Goal: Task Accomplishment & Management: Manage account settings

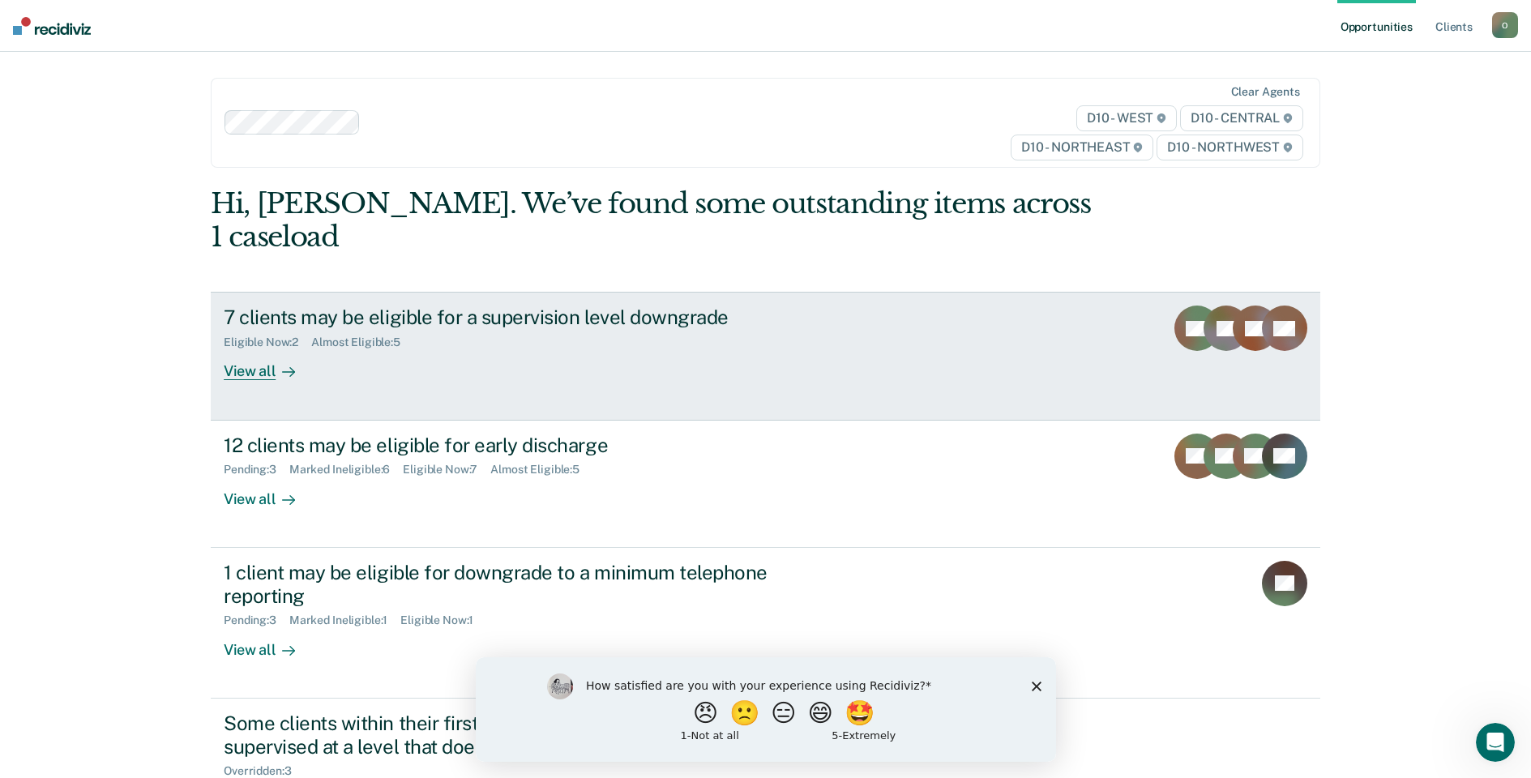
click at [238, 370] on div "View all" at bounding box center [269, 365] width 91 height 32
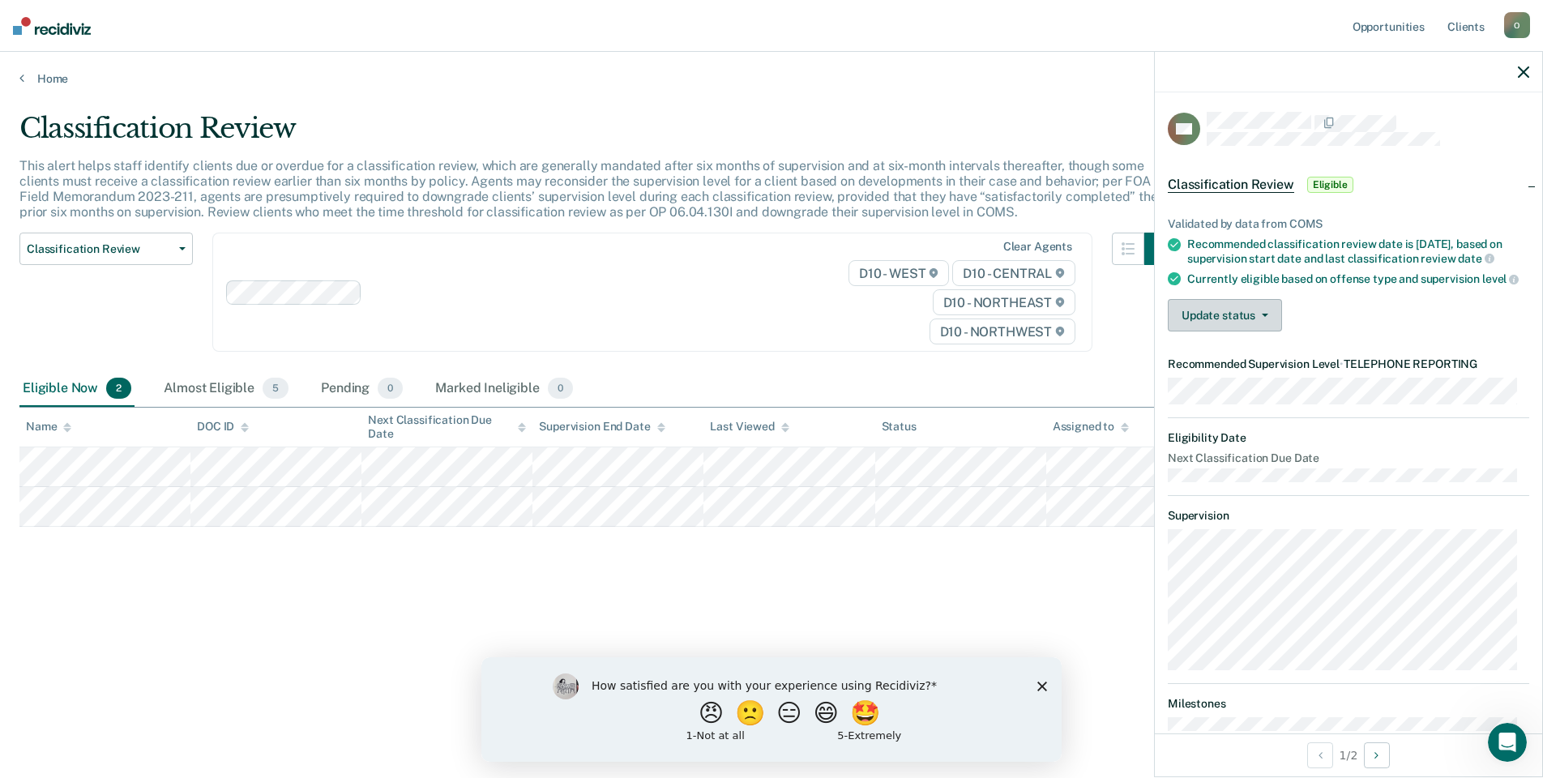
click at [1252, 332] on button "Update status" at bounding box center [1225, 315] width 114 height 32
click at [1253, 393] on button "Mark Ineligible" at bounding box center [1246, 380] width 156 height 26
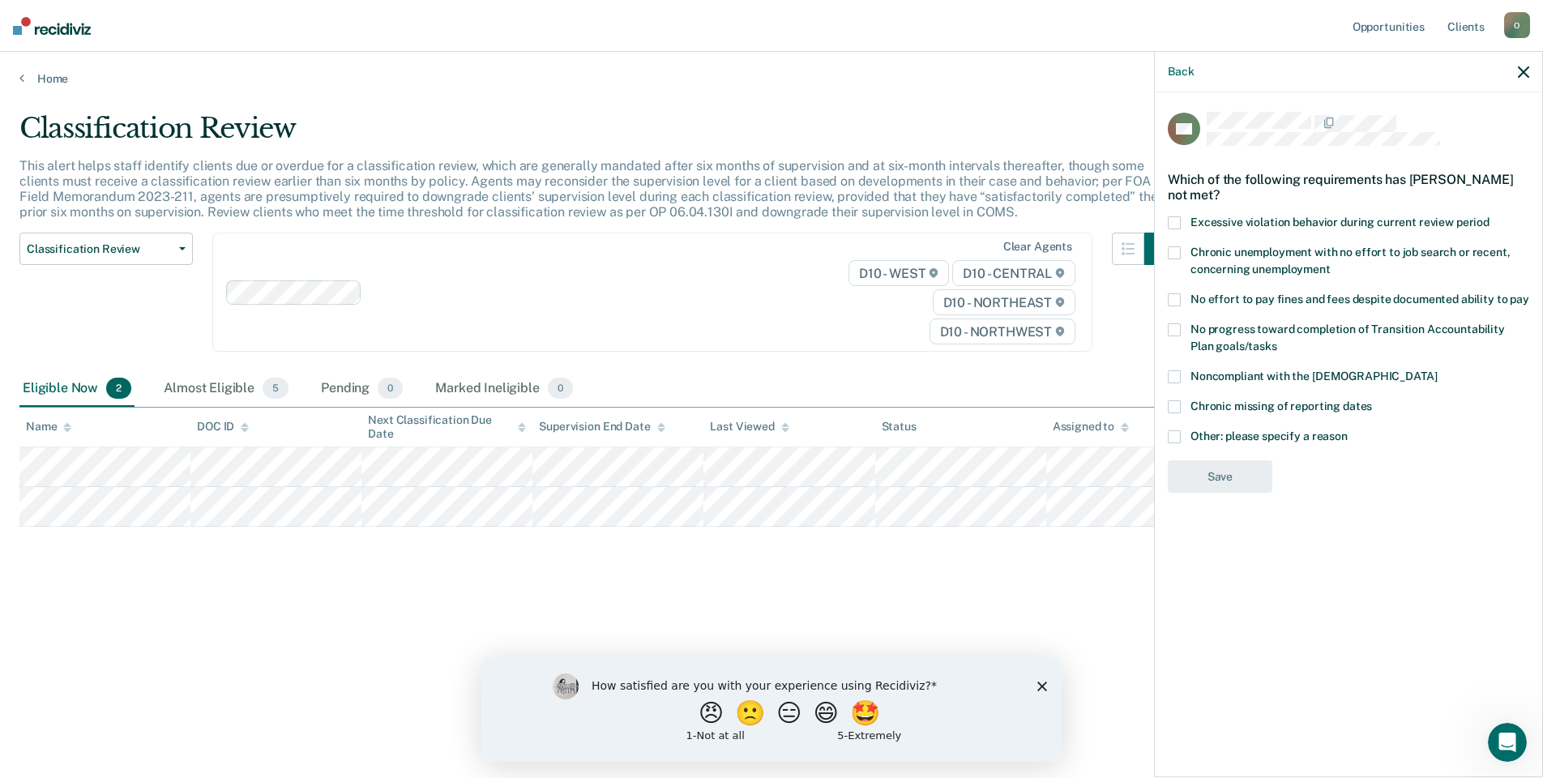
click at [1175, 293] on span at bounding box center [1174, 299] width 13 height 13
click at [1210, 540] on button "Save" at bounding box center [1220, 543] width 105 height 33
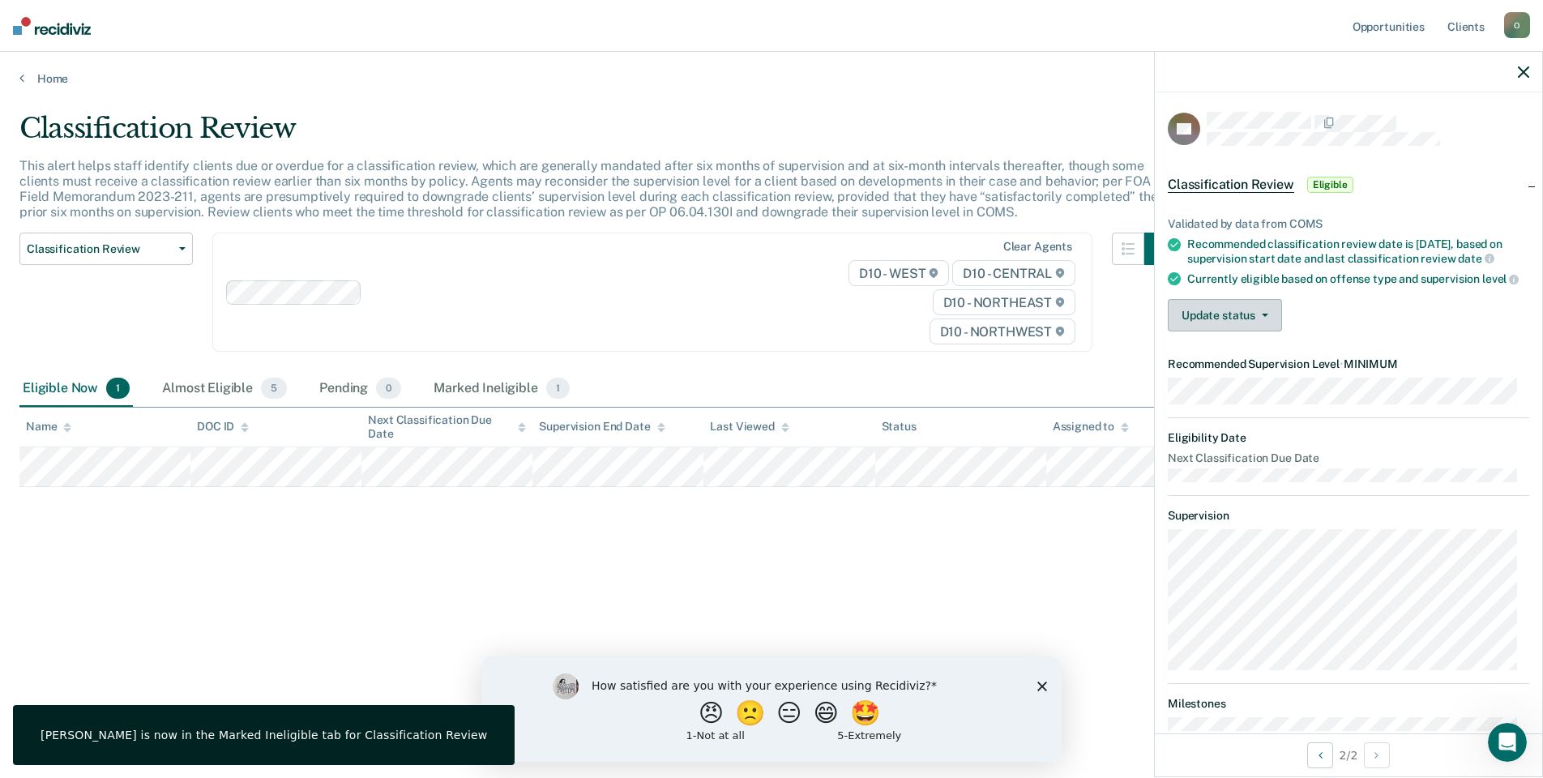
click at [1176, 332] on button "Update status" at bounding box center [1225, 315] width 114 height 32
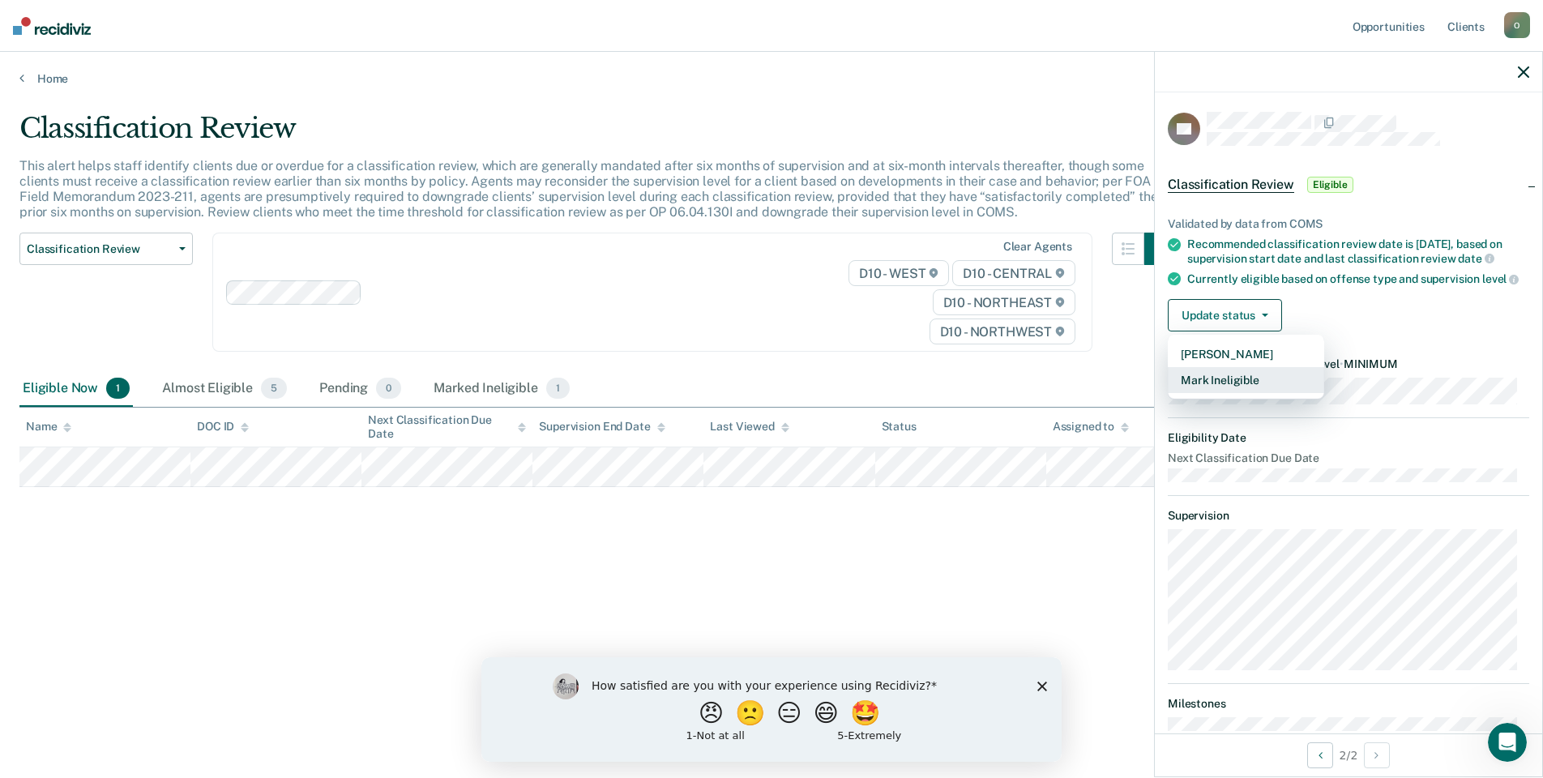
click at [1215, 393] on button "Mark Ineligible" at bounding box center [1246, 380] width 156 height 26
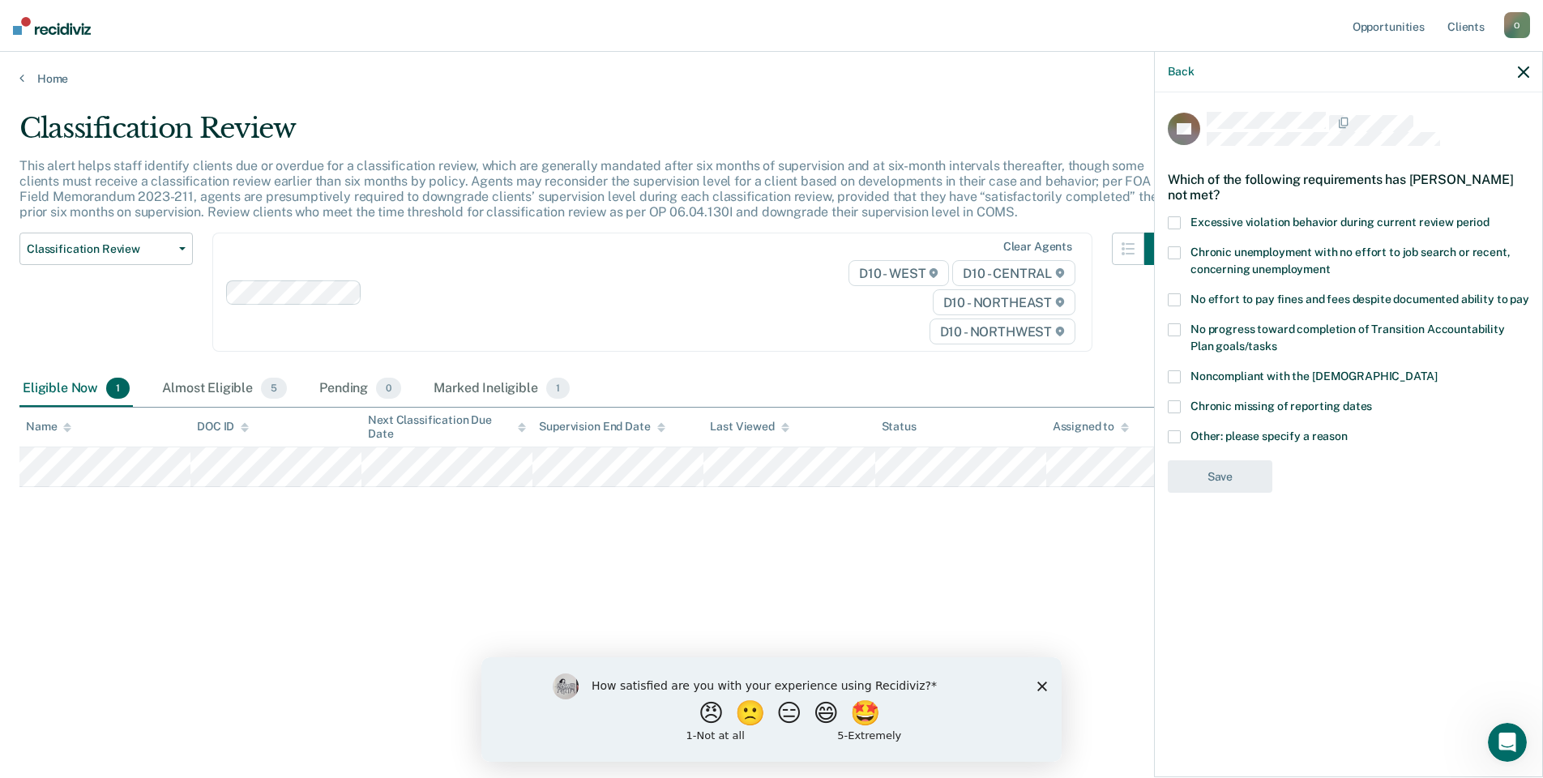
click at [1183, 297] on label "No effort to pay fines and fees despite documented ability to pay" at bounding box center [1349, 301] width 362 height 17
click at [1178, 327] on span at bounding box center [1174, 329] width 13 height 13
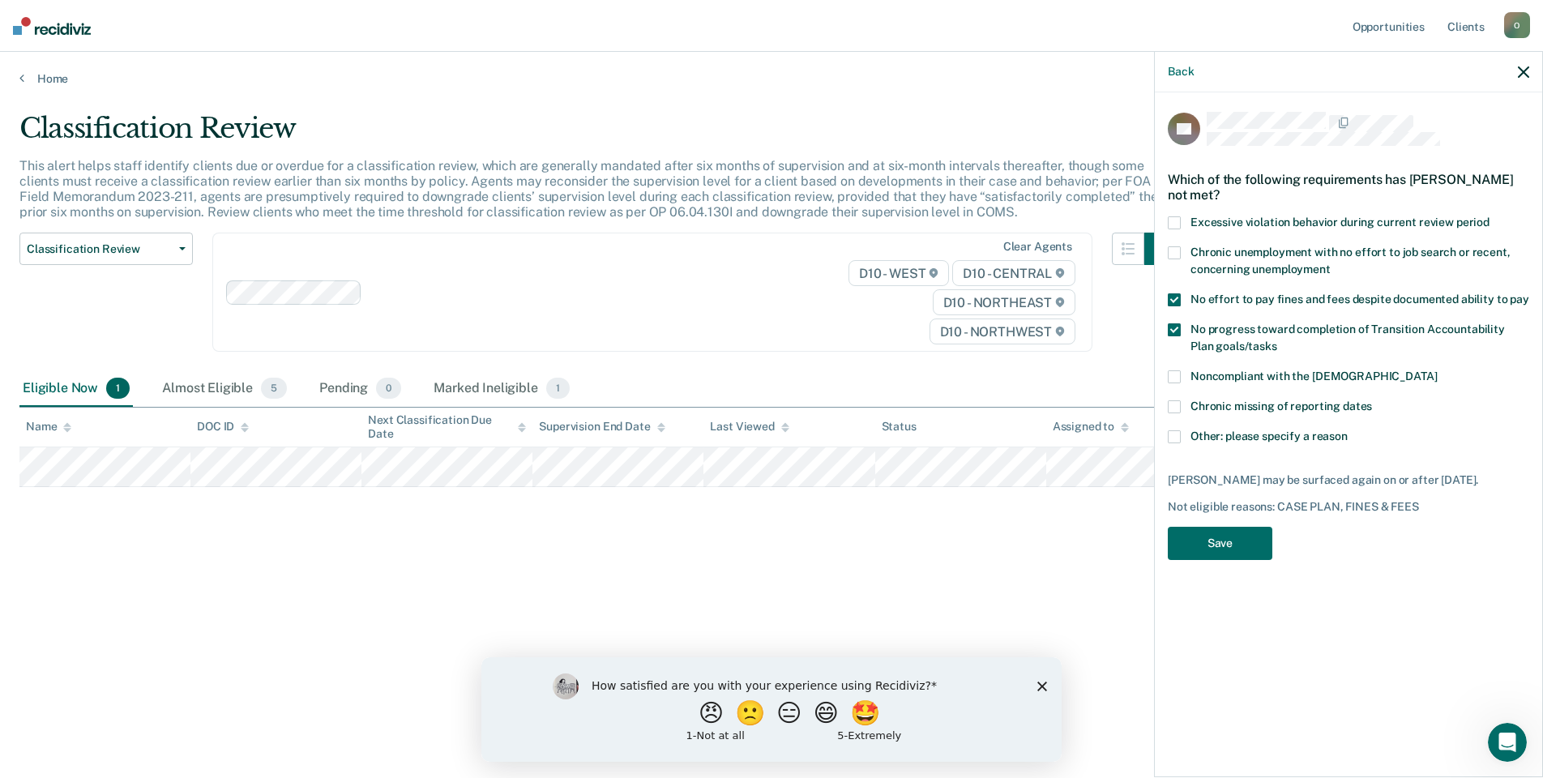
click at [1166, 247] on div "DT Which of the following requirements has [PERSON_NAME] not met? Excessive vio…" at bounding box center [1348, 433] width 387 height 682
click at [1176, 255] on span at bounding box center [1174, 252] width 13 height 13
click at [1208, 543] on button "Save" at bounding box center [1220, 543] width 105 height 33
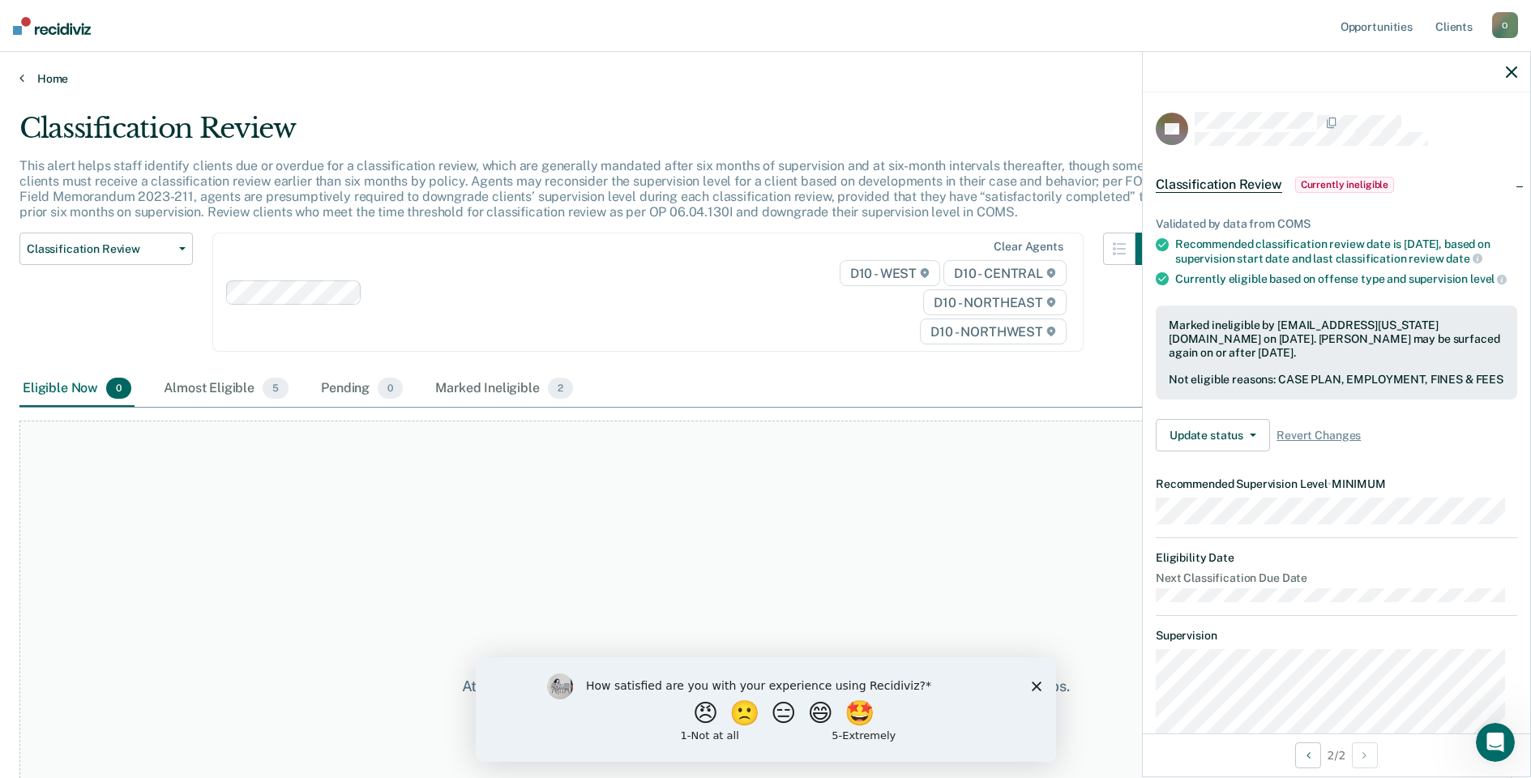
click at [40, 72] on link "Home" at bounding box center [765, 78] width 1492 height 15
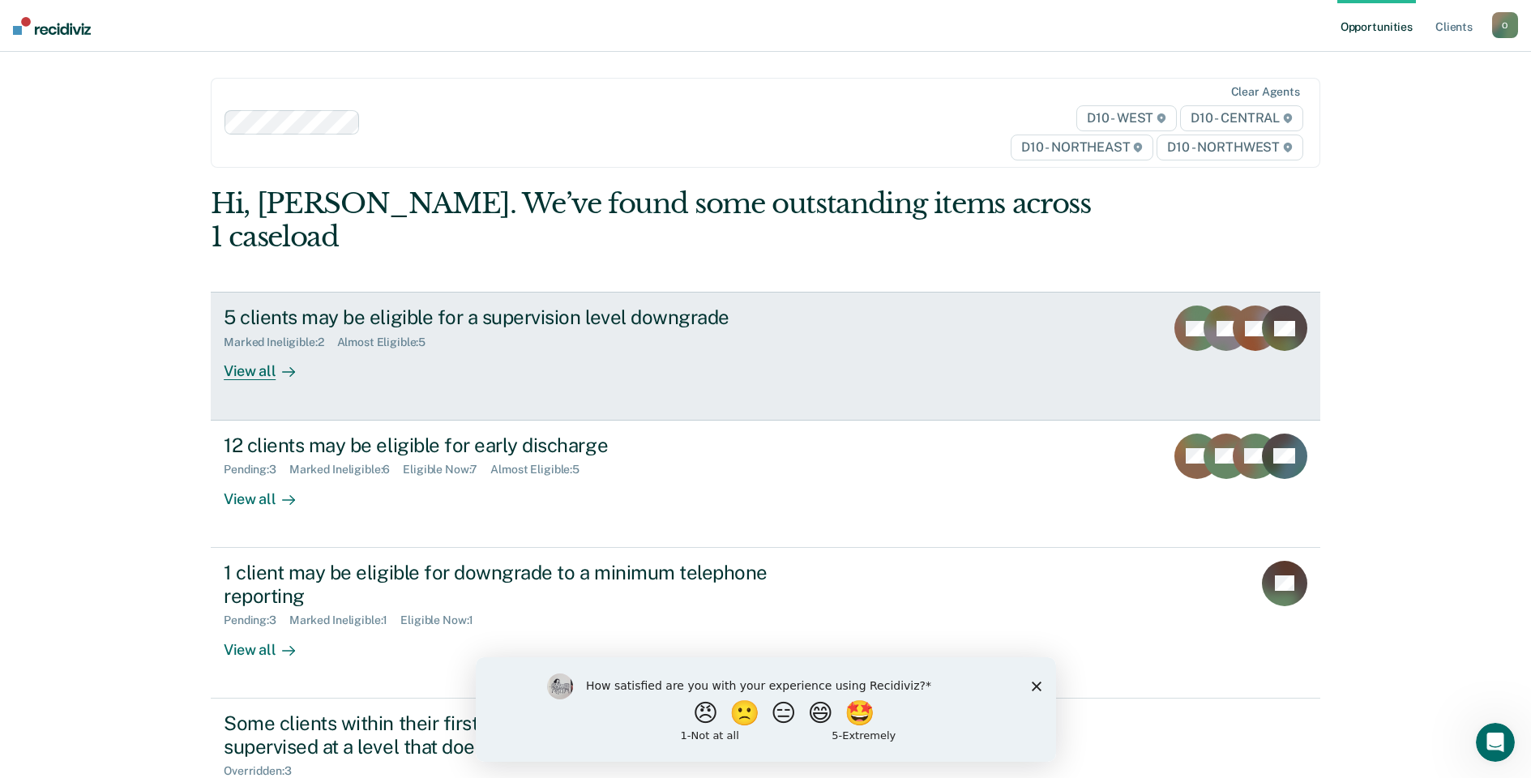
click at [259, 363] on div "View all" at bounding box center [269, 365] width 91 height 32
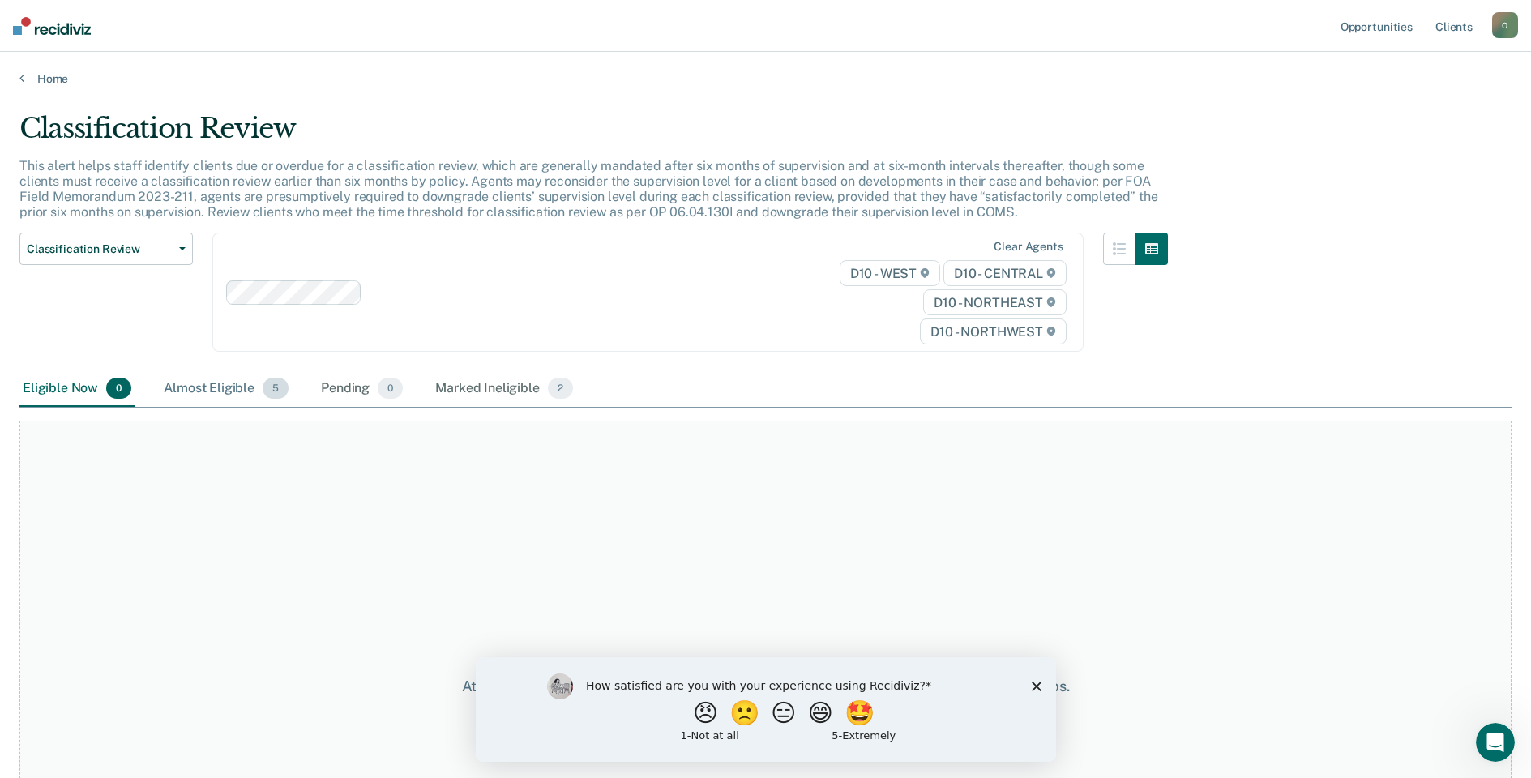
click at [212, 391] on div "Almost Eligible 5" at bounding box center [225, 389] width 131 height 36
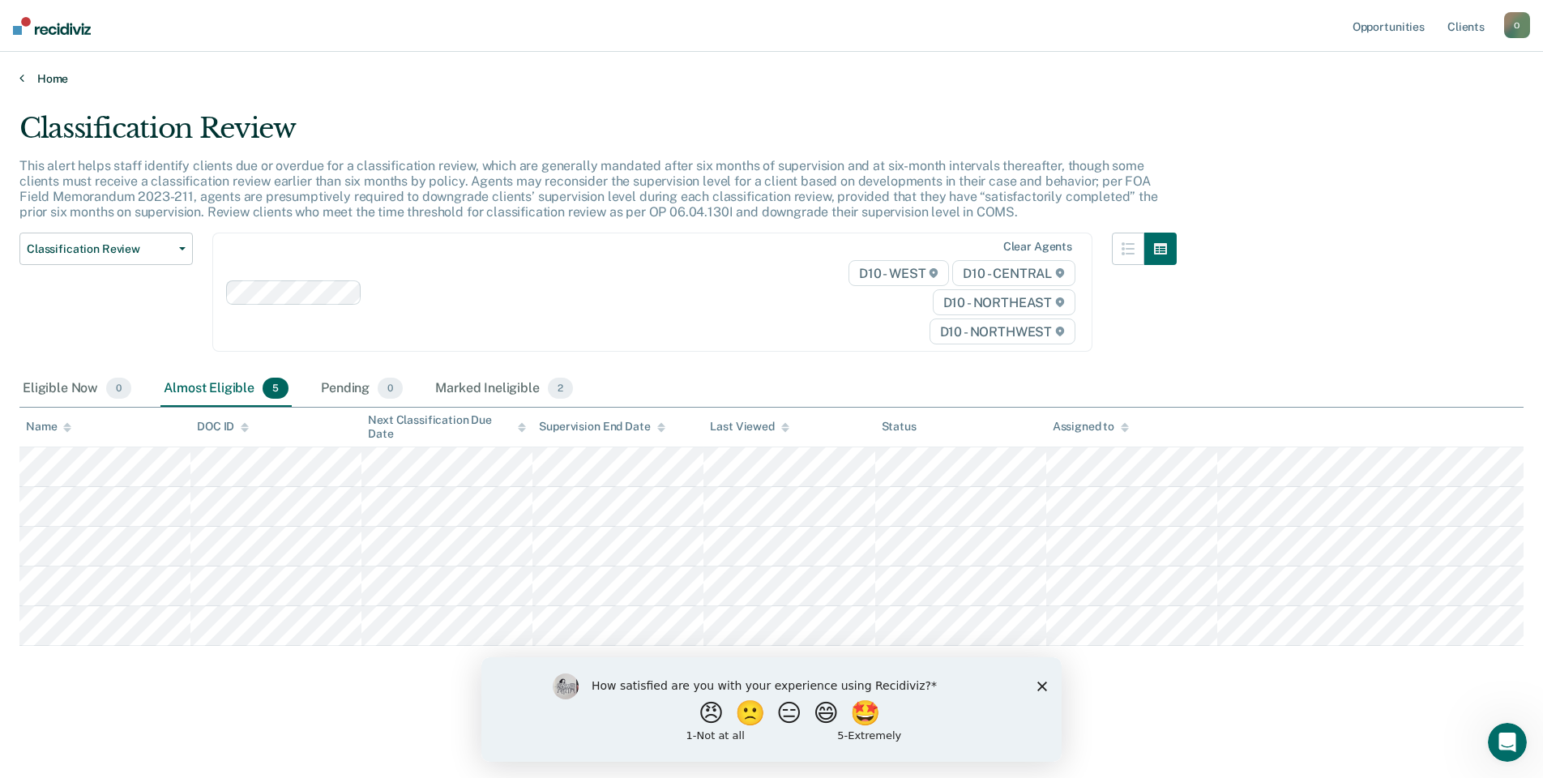
click at [28, 77] on link "Home" at bounding box center [771, 78] width 1504 height 15
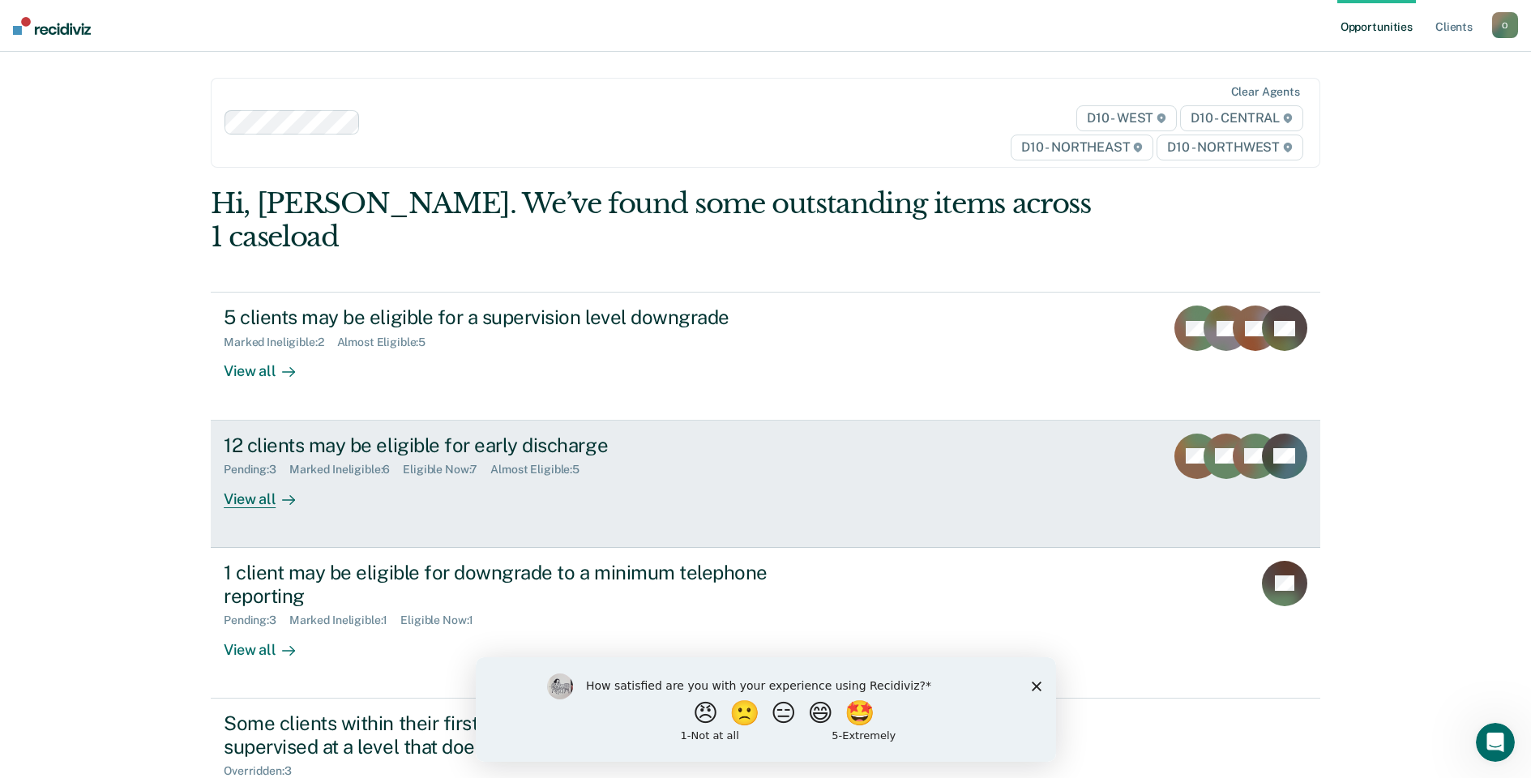
click at [271, 479] on div "View all" at bounding box center [269, 493] width 91 height 32
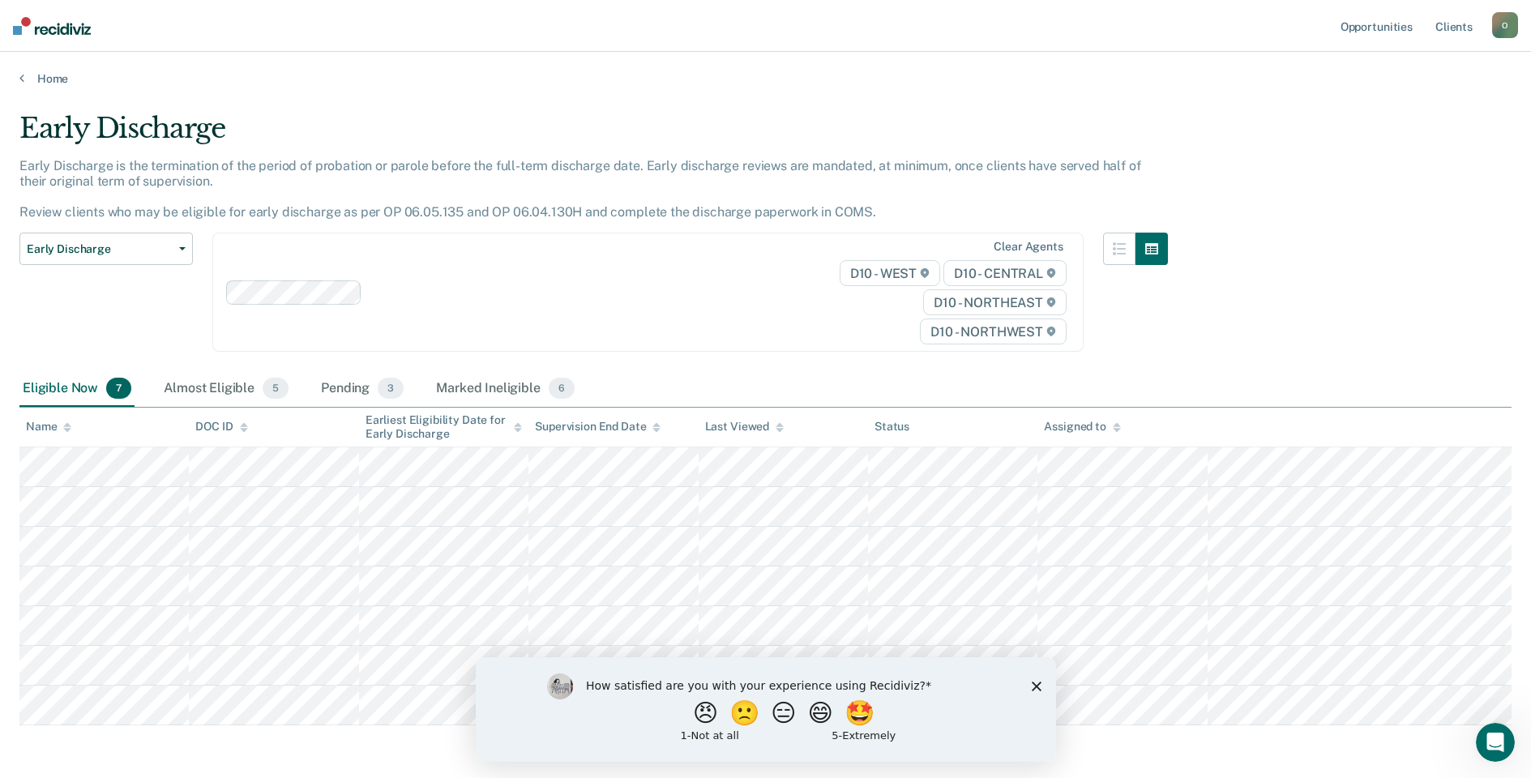
click at [1031, 690] on icon "Close survey" at bounding box center [1036, 686] width 10 height 10
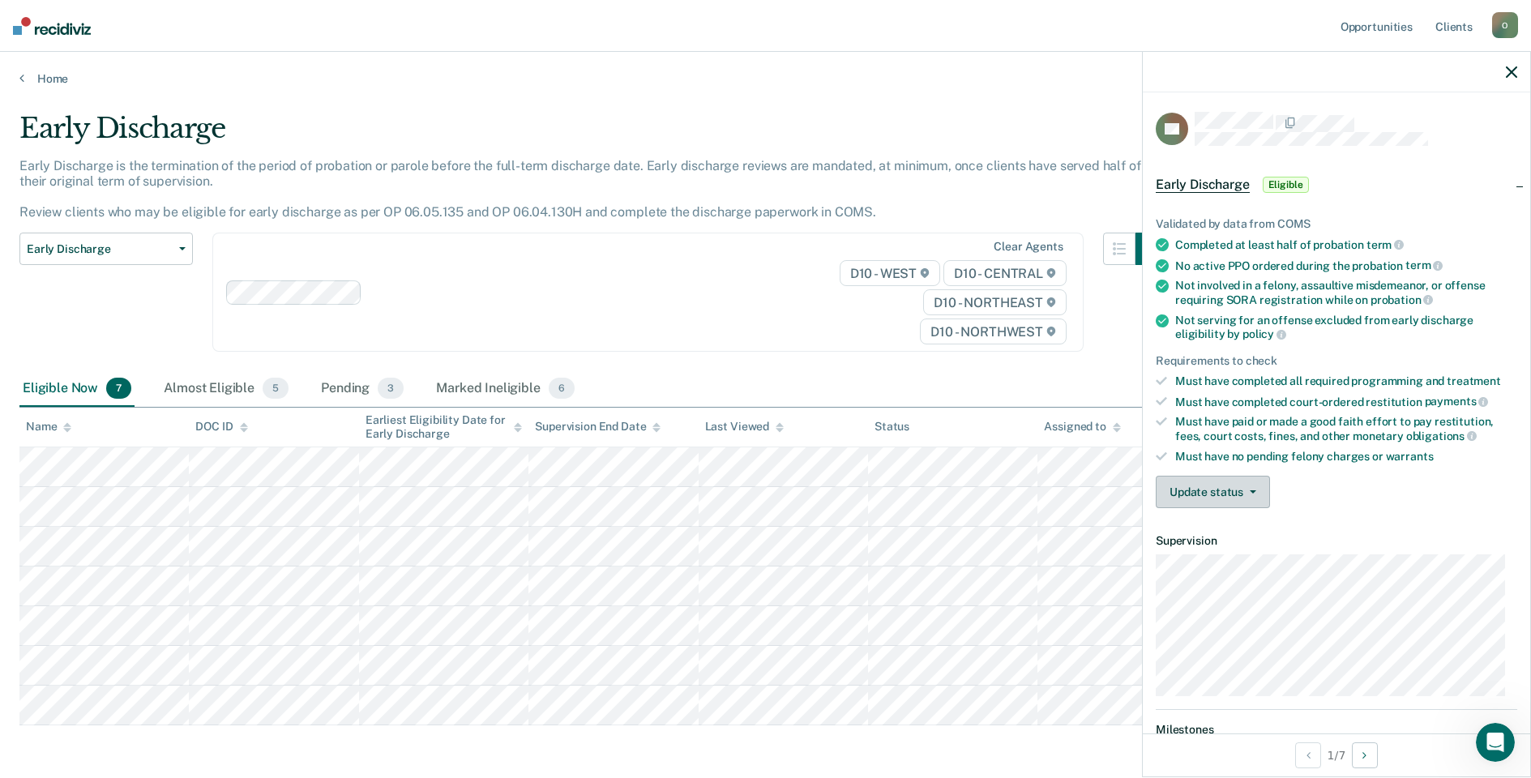
click at [1225, 481] on button "Update status" at bounding box center [1213, 492] width 114 height 32
click at [1200, 557] on button "Mark Ineligible" at bounding box center [1234, 557] width 156 height 26
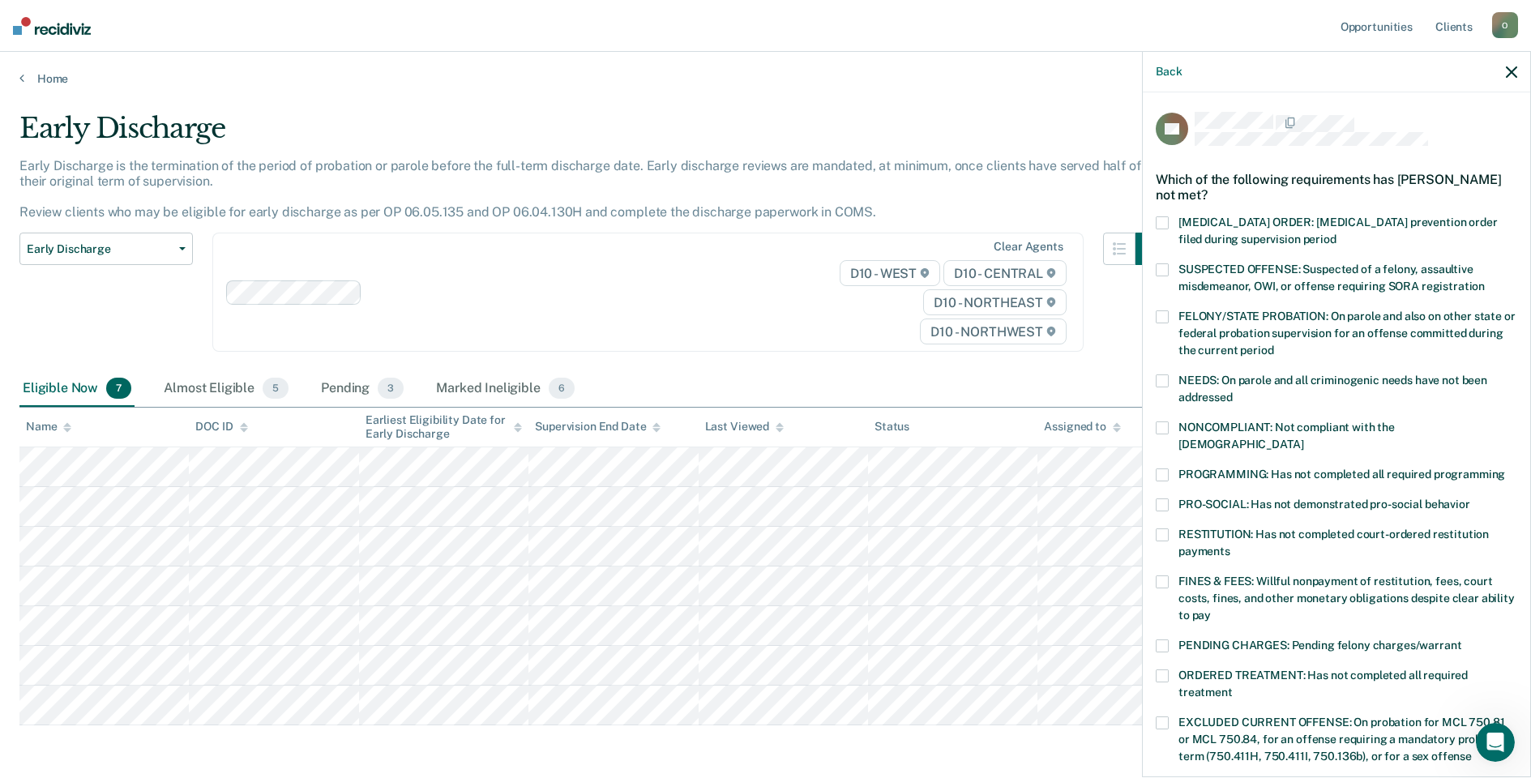
click at [1162, 575] on span at bounding box center [1162, 581] width 13 height 13
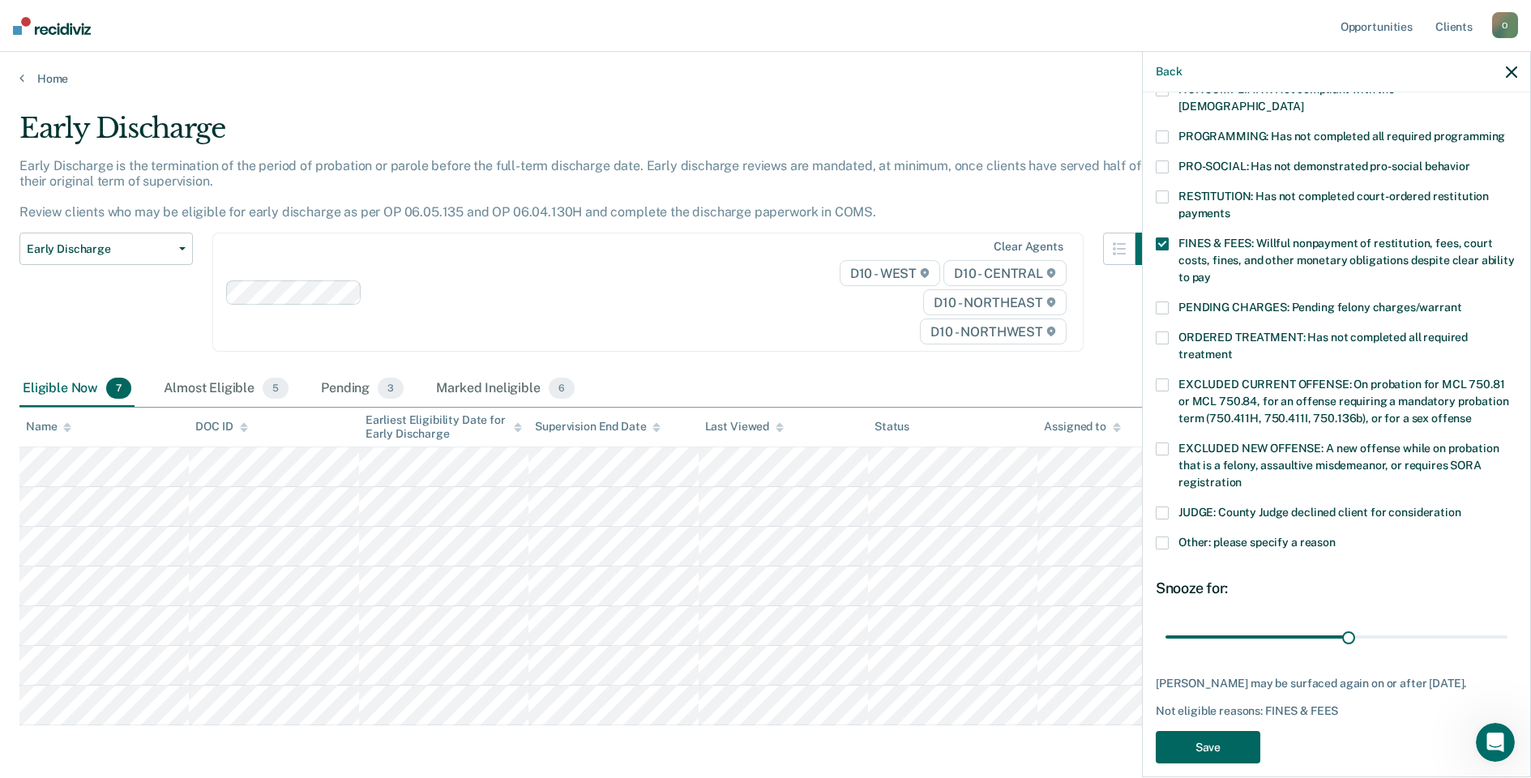
click at [1210, 731] on button "Save" at bounding box center [1208, 747] width 105 height 33
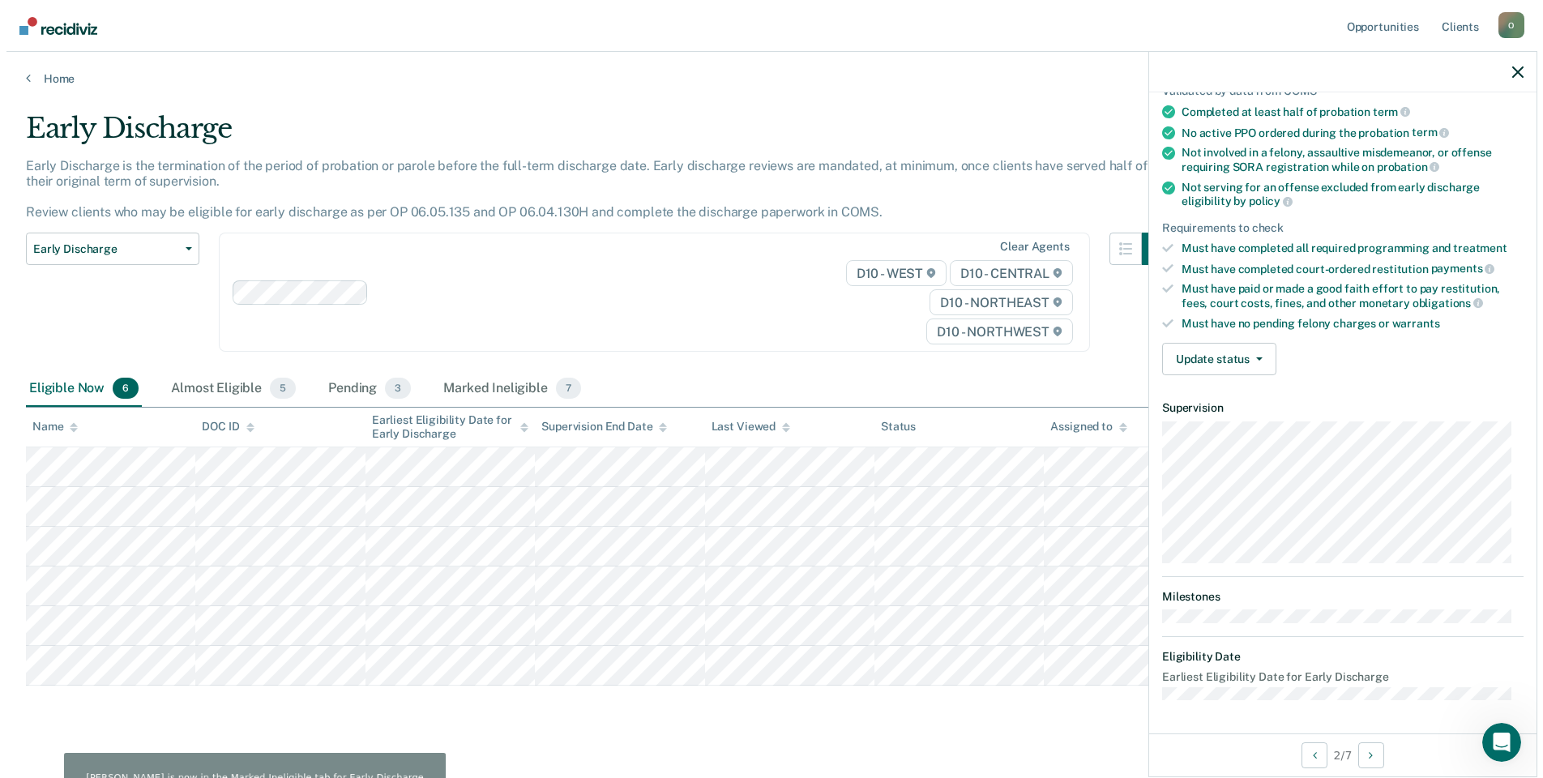
scroll to position [131, 0]
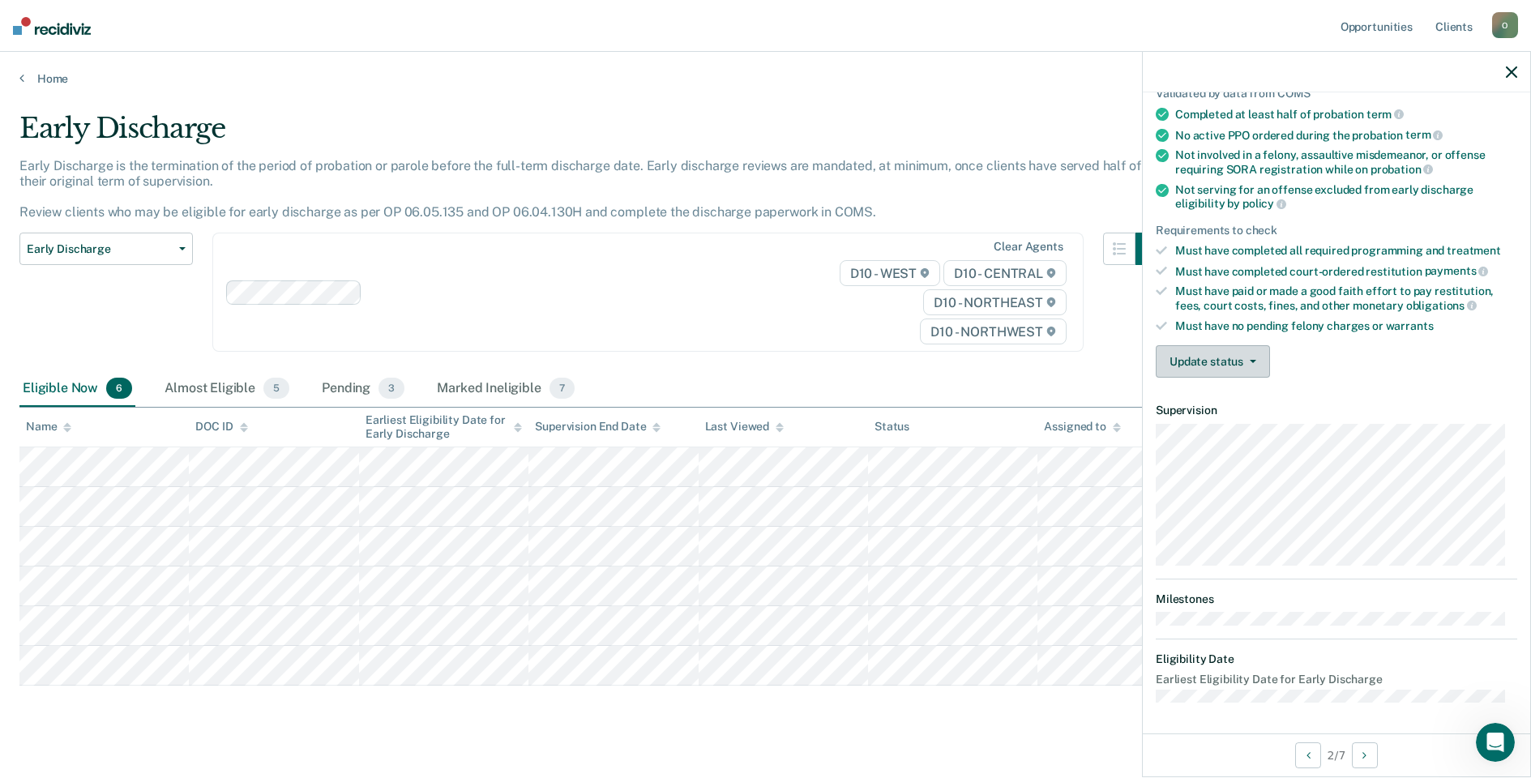
click at [1209, 356] on button "Update status" at bounding box center [1213, 361] width 114 height 32
click at [1209, 396] on button "[PERSON_NAME]" at bounding box center [1234, 400] width 156 height 26
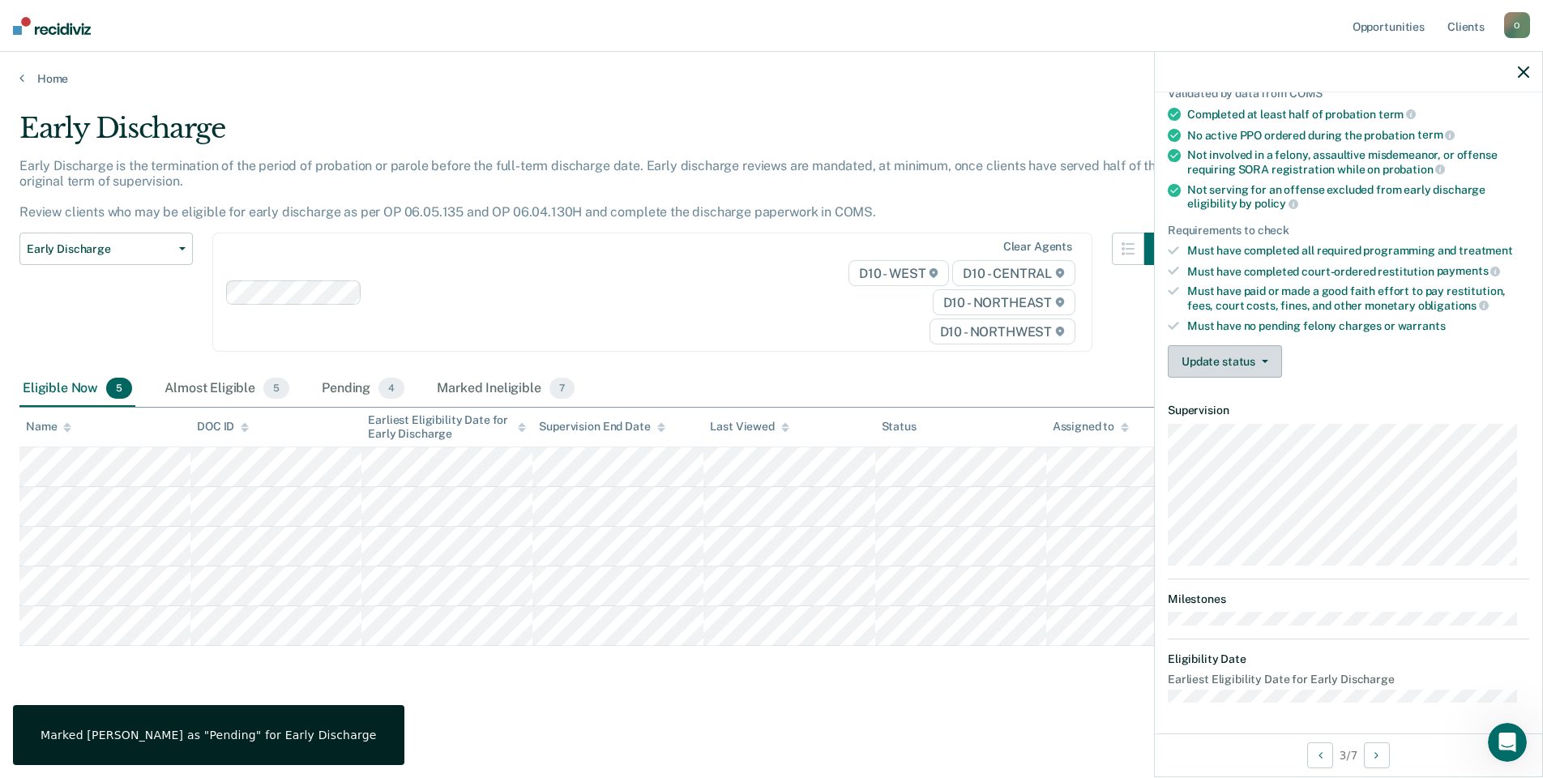
click at [1200, 353] on button "Update status" at bounding box center [1225, 361] width 114 height 32
click at [1214, 430] on button "Mark Ineligible" at bounding box center [1246, 426] width 156 height 26
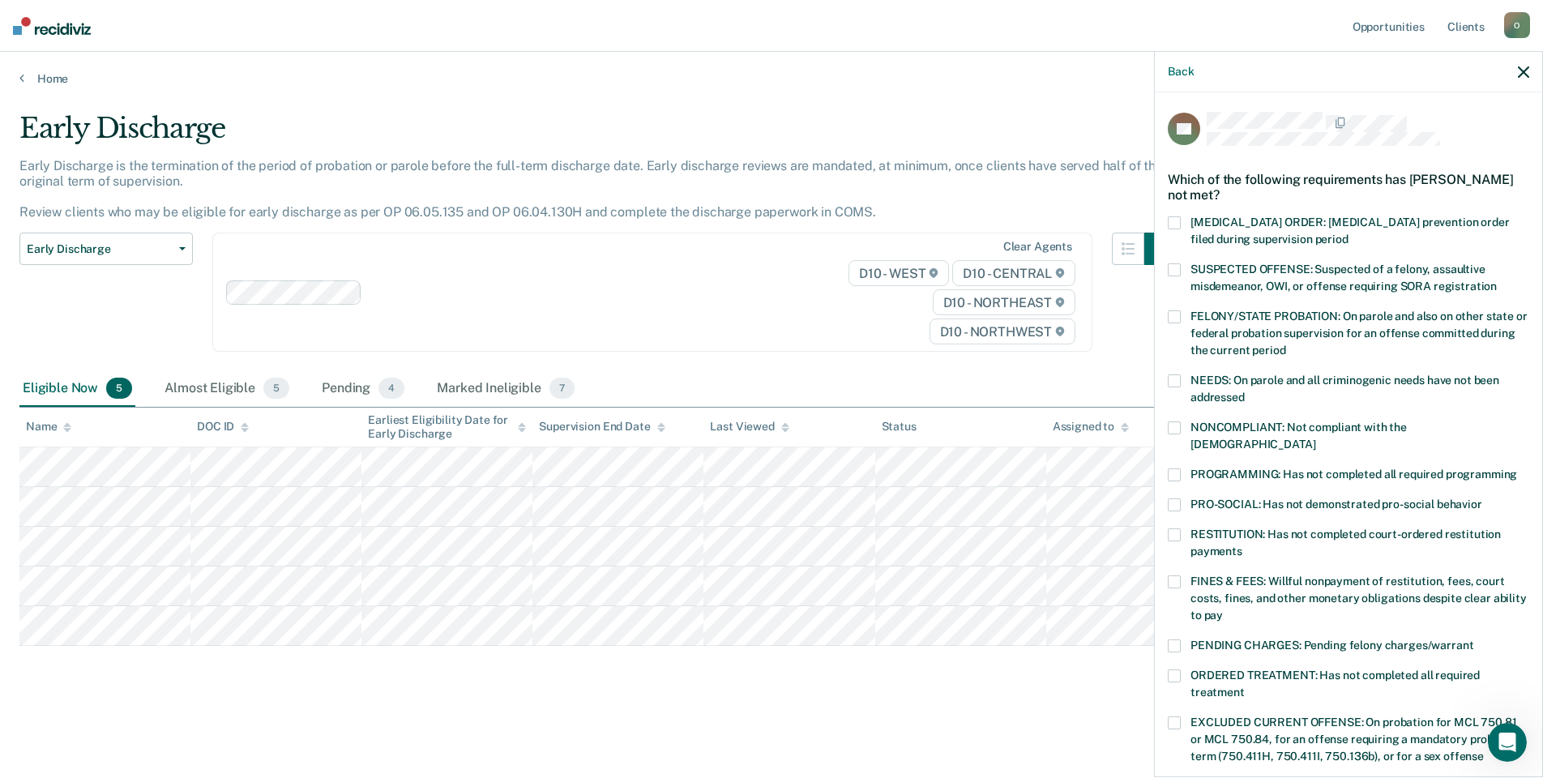
scroll to position [352, 0]
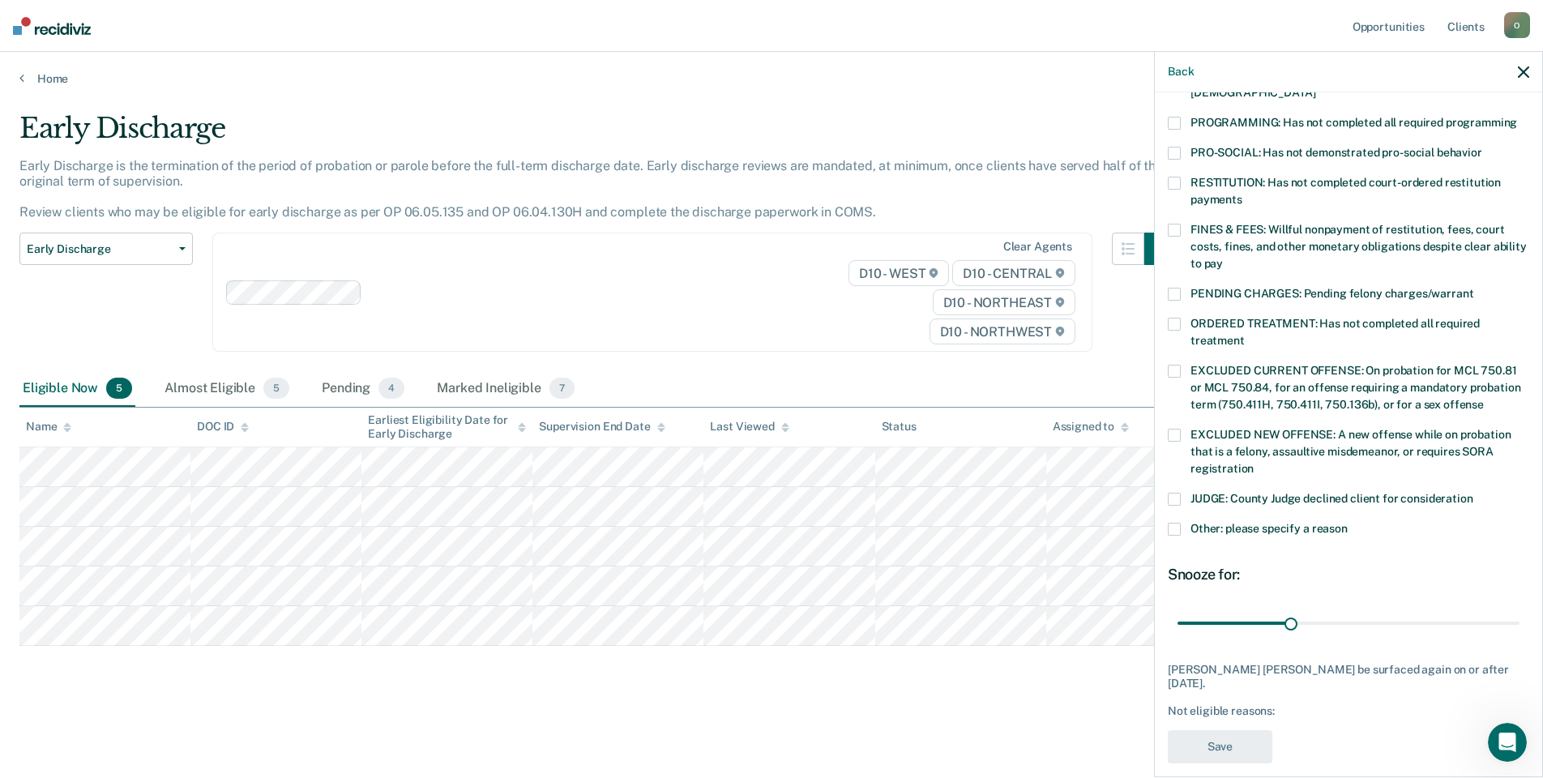
click at [1179, 523] on span at bounding box center [1174, 529] width 13 height 13
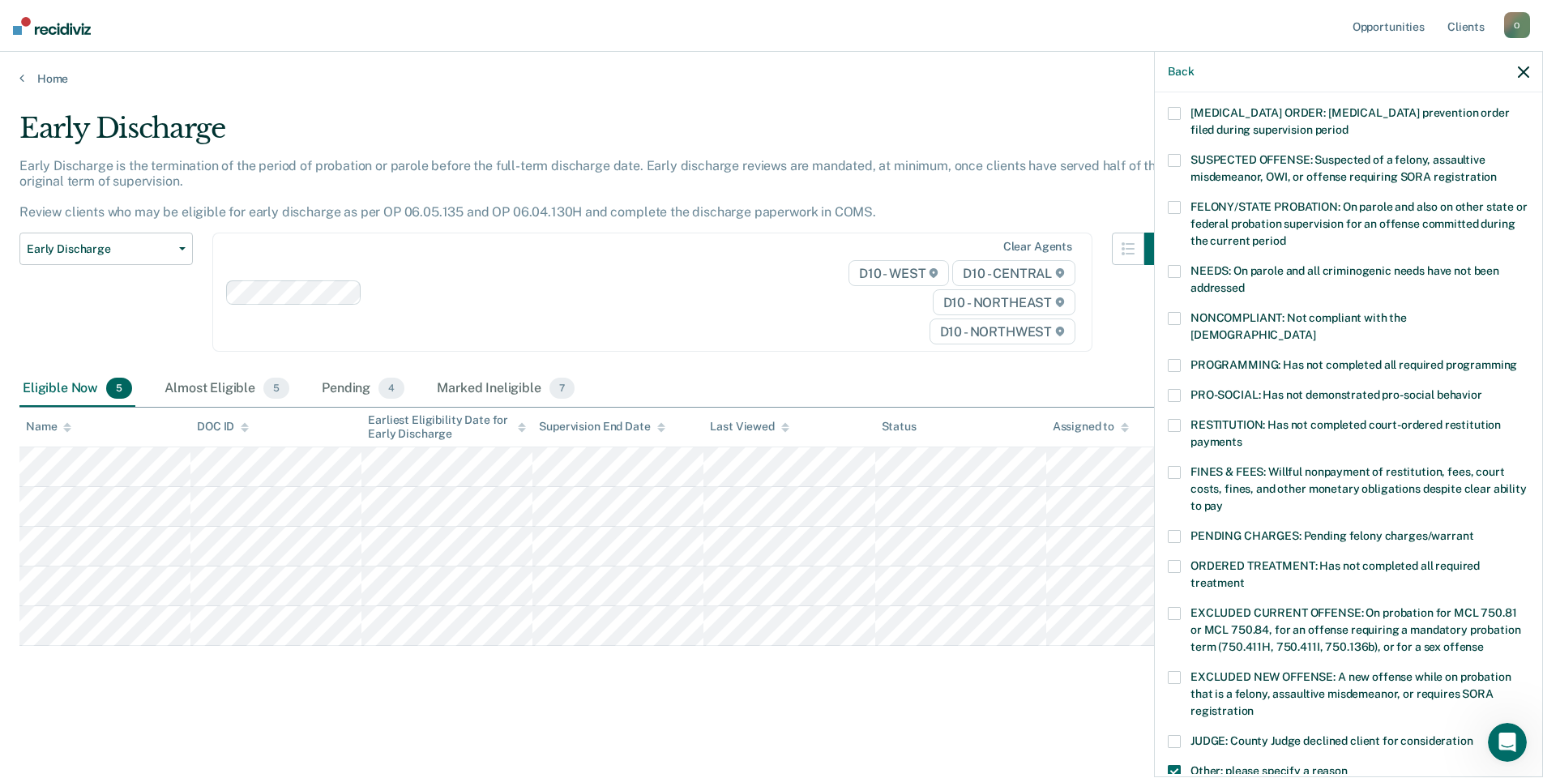
scroll to position [133, 0]
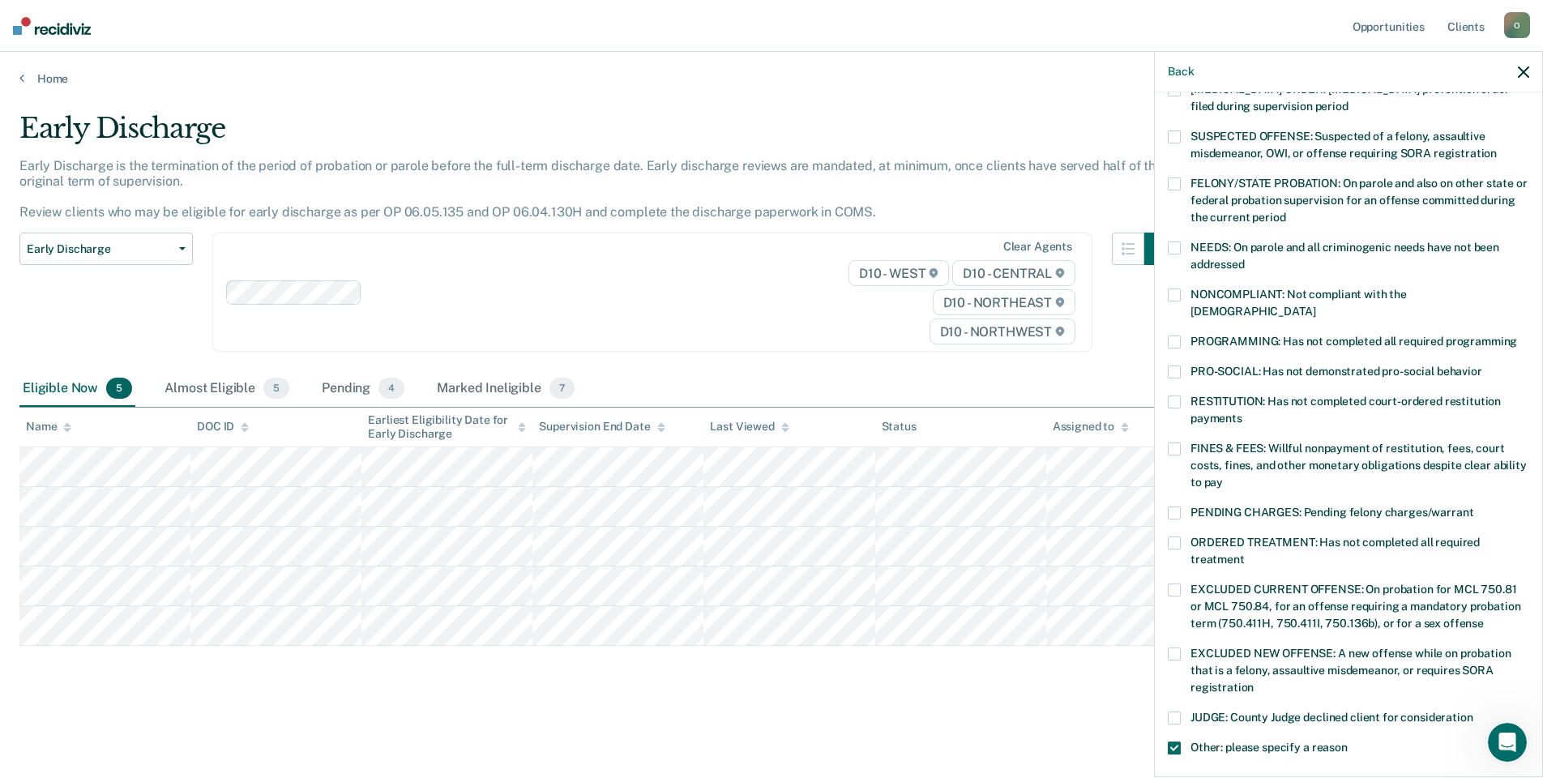
click at [1172, 443] on span at bounding box center [1174, 449] width 13 height 13
click at [1179, 742] on span at bounding box center [1174, 748] width 13 height 13
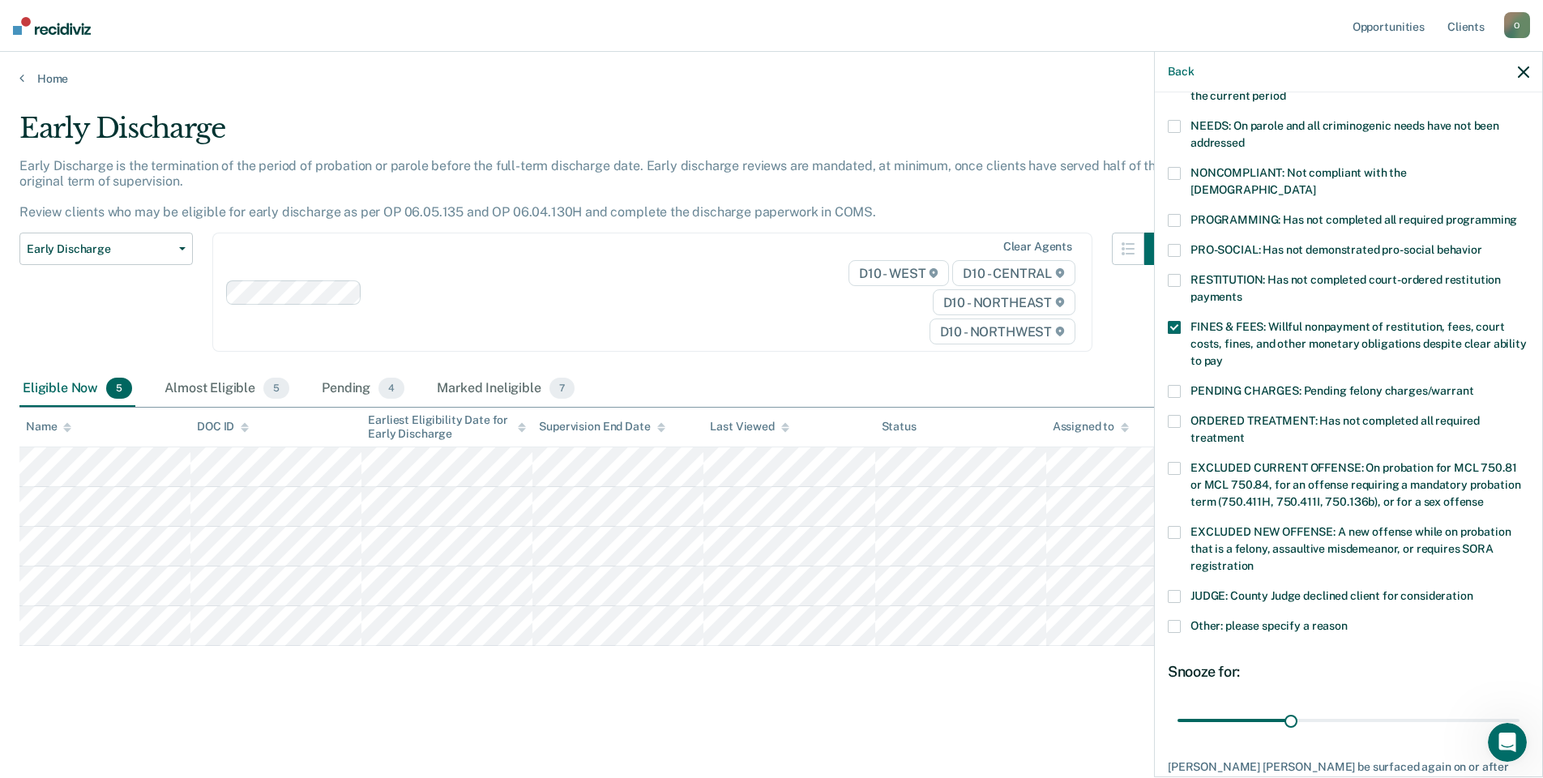
scroll to position [352, 0]
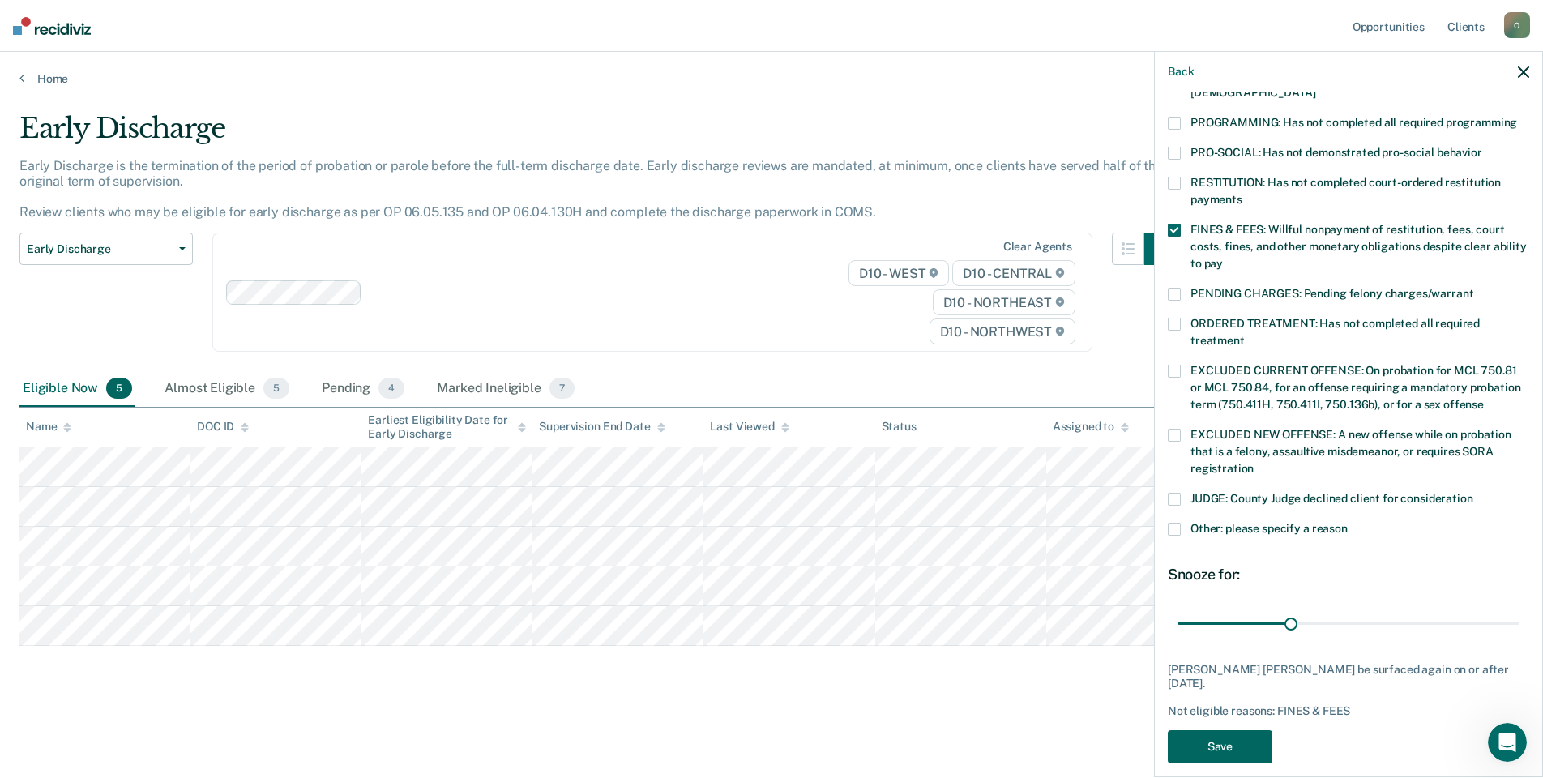
click at [1230, 730] on button "Save" at bounding box center [1220, 746] width 105 height 33
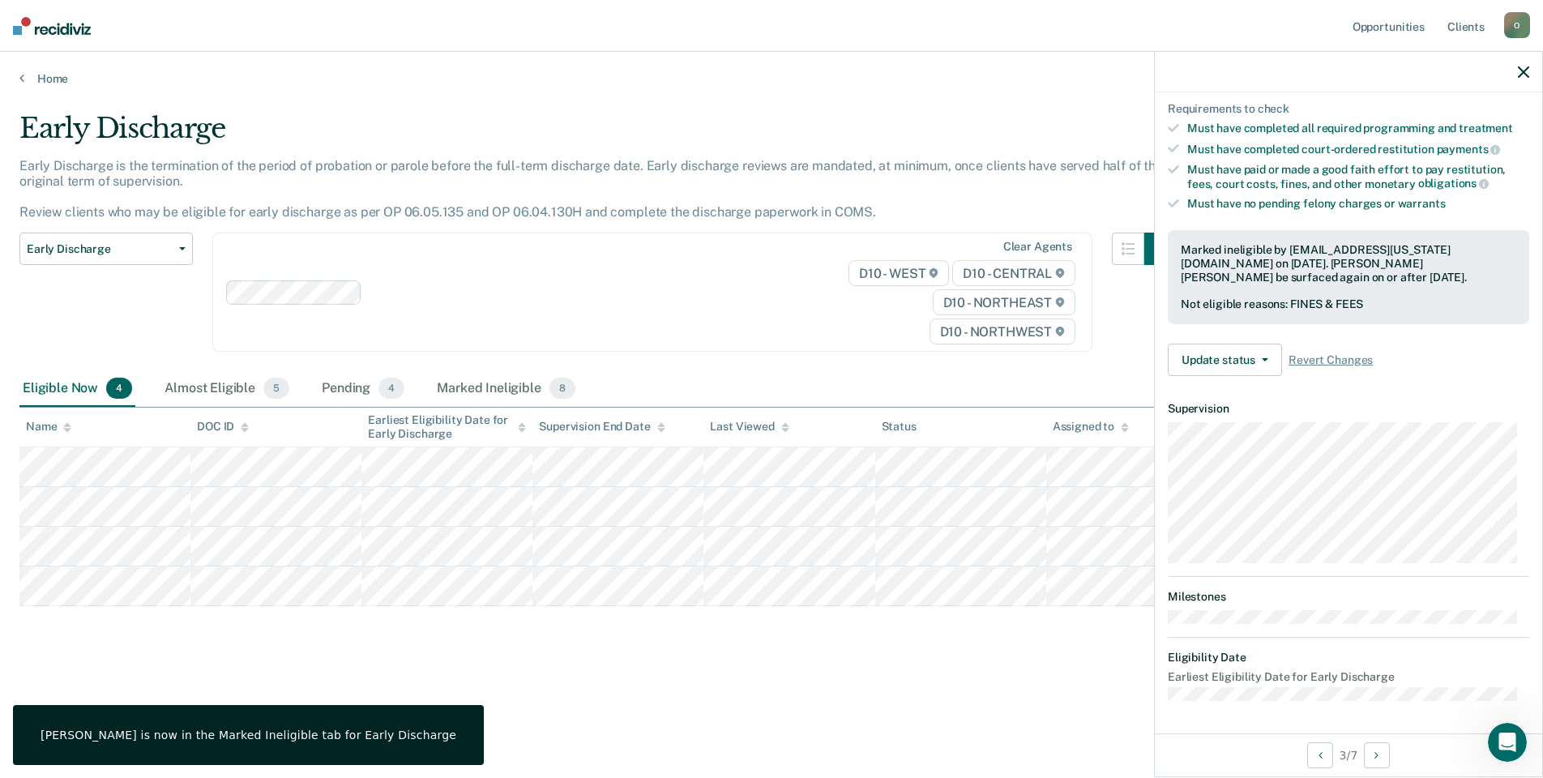
scroll to position [250, 0]
